Goal: Information Seeking & Learning: Learn about a topic

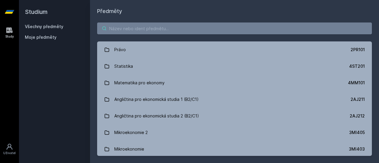
click at [206, 25] on input "search" at bounding box center [234, 29] width 275 height 12
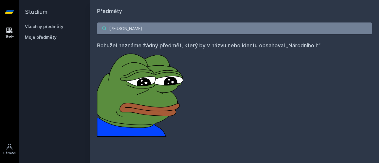
type input "N"
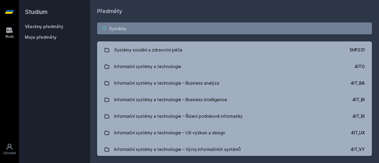
scroll to position [232, 0]
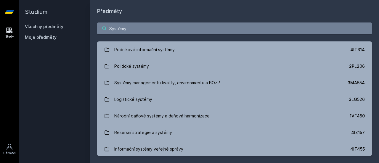
drag, startPoint x: 135, startPoint y: 28, endPoint x: 80, endPoint y: 30, distance: 55.7
click at [80, 30] on div "Studium Všechny předměty Moje předměty Předměty Systémy Podnikové informační sy…" at bounding box center [199, 81] width 360 height 163
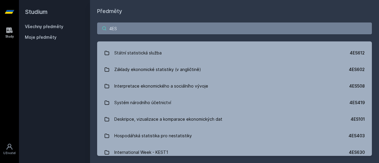
scroll to position [163, 0]
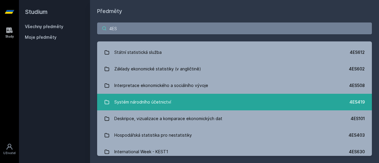
type input "4ES"
click at [213, 104] on link "Systém národního účetnictví 4ES419" at bounding box center [234, 102] width 275 height 17
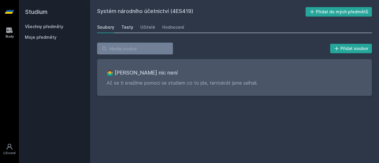
click at [125, 24] on link "Testy" at bounding box center [127, 27] width 12 height 12
click at [144, 26] on div "Učitelé" at bounding box center [147, 27] width 15 height 6
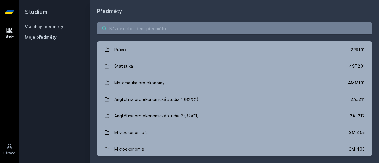
click at [226, 28] on input "search" at bounding box center [234, 29] width 275 height 12
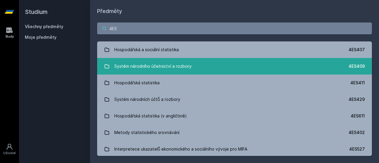
type input "4ES"
click at [181, 68] on div "Systém národního účetnictví a rozbory" at bounding box center [152, 66] width 77 height 12
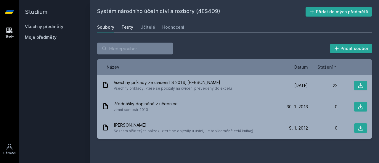
click at [129, 28] on div "Testy" at bounding box center [127, 27] width 12 height 6
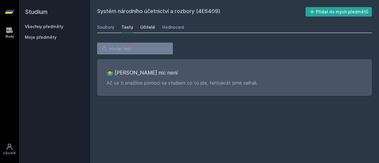
click at [143, 28] on div "Učitelé" at bounding box center [147, 27] width 15 height 6
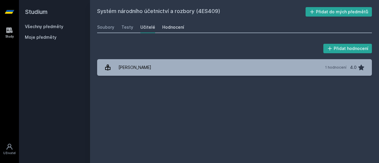
click at [169, 28] on div "Hodnocení" at bounding box center [173, 27] width 22 height 6
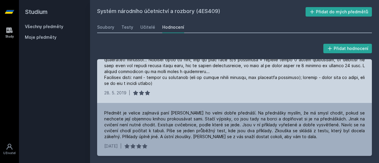
scroll to position [152, 0]
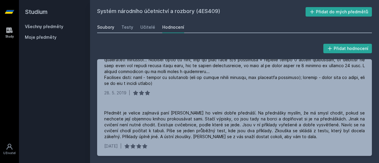
click at [102, 25] on div "Soubory" at bounding box center [105, 27] width 17 height 6
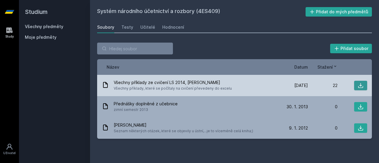
click at [354, 86] on button at bounding box center [360, 85] width 13 height 9
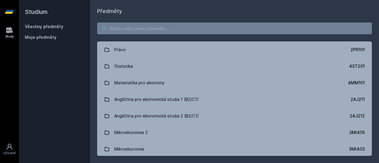
click at [127, 25] on input "search" at bounding box center [234, 29] width 275 height 12
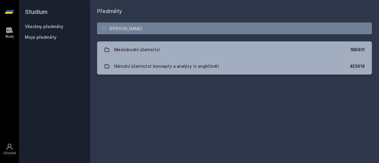
type input "N"
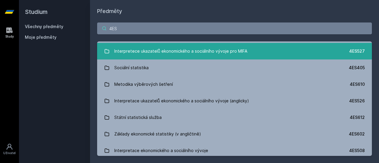
scroll to position [99, 0]
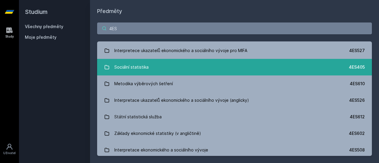
type input "4ES"
click at [236, 68] on link "Sociální statistika 4ES405" at bounding box center [234, 67] width 275 height 17
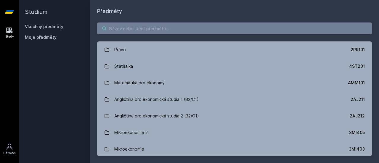
click at [173, 29] on input "search" at bounding box center [234, 29] width 275 height 12
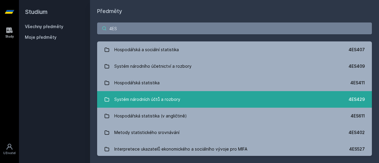
type input "4ES"
click at [238, 97] on link "Systém národních účtů a rozbory 4ES429" at bounding box center [234, 99] width 275 height 17
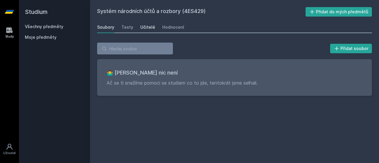
click at [146, 27] on div "Učitelé" at bounding box center [147, 27] width 15 height 6
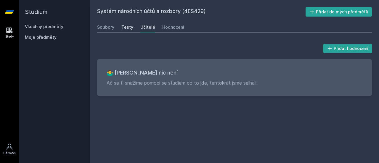
click at [130, 25] on div "Testy" at bounding box center [127, 27] width 12 height 6
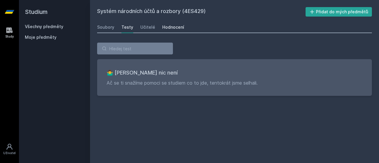
click at [163, 29] on div "Hodnocení" at bounding box center [173, 27] width 22 height 6
